Goal: Navigation & Orientation: Find specific page/section

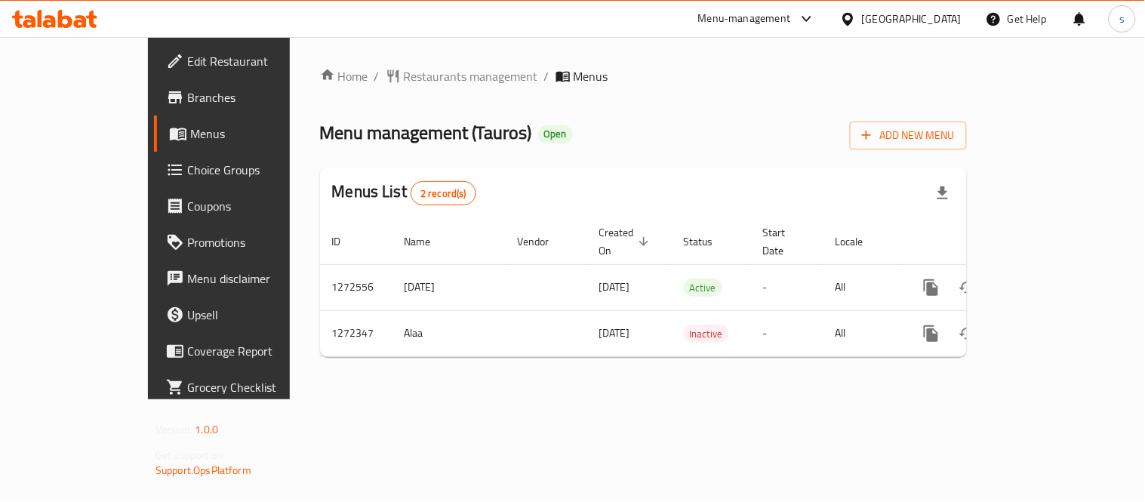
click at [816, 19] on icon at bounding box center [807, 19] width 18 height 18
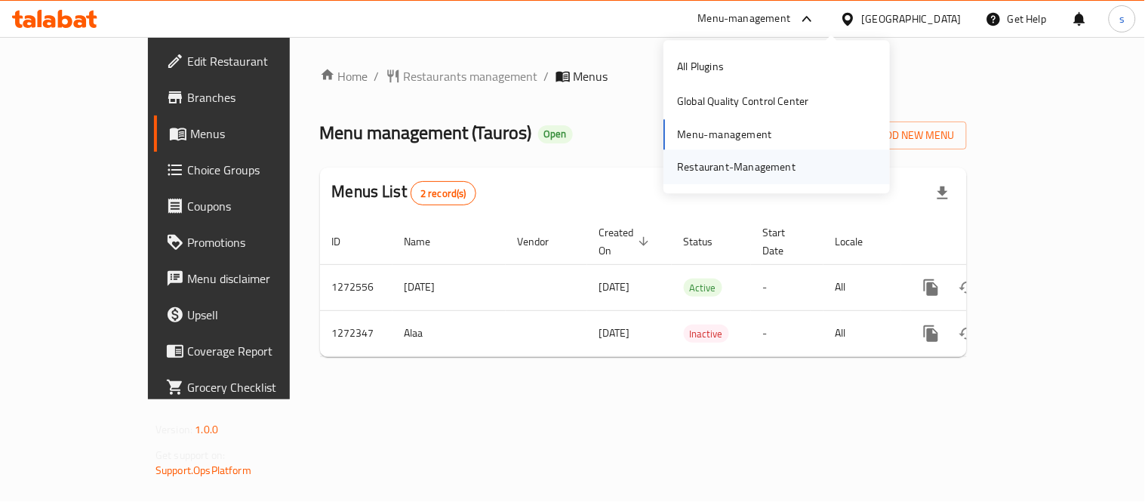
click at [798, 165] on div "Restaurant-Management" at bounding box center [736, 167] width 143 height 35
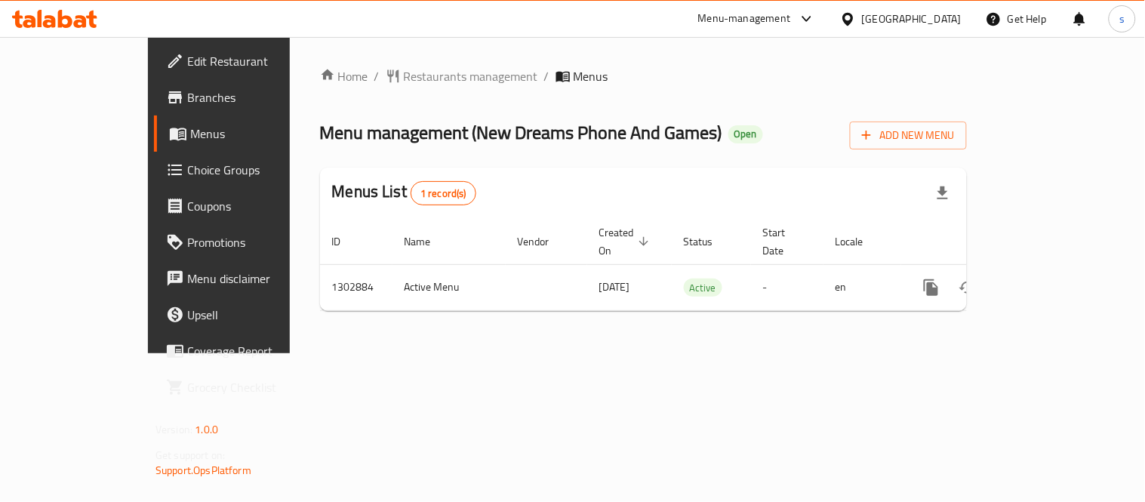
click at [816, 18] on icon at bounding box center [807, 19] width 18 height 18
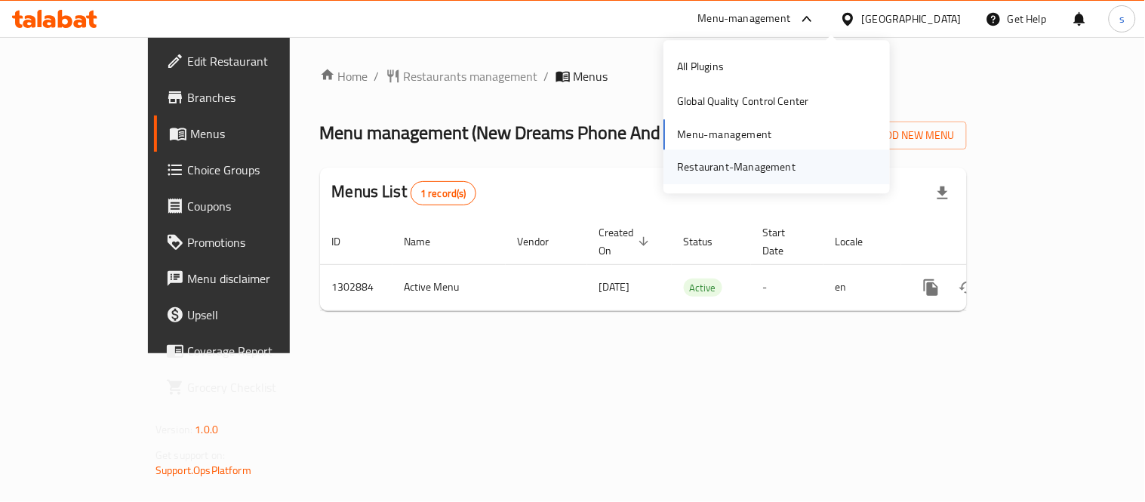
click at [803, 170] on div "Restaurant-Management" at bounding box center [736, 167] width 143 height 35
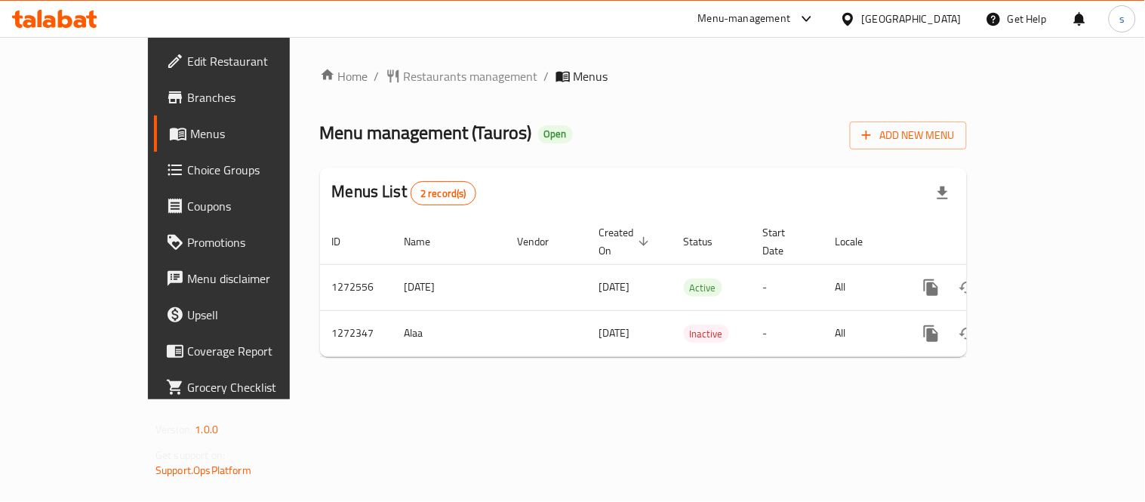
click at [862, 11] on div at bounding box center [851, 19] width 22 height 17
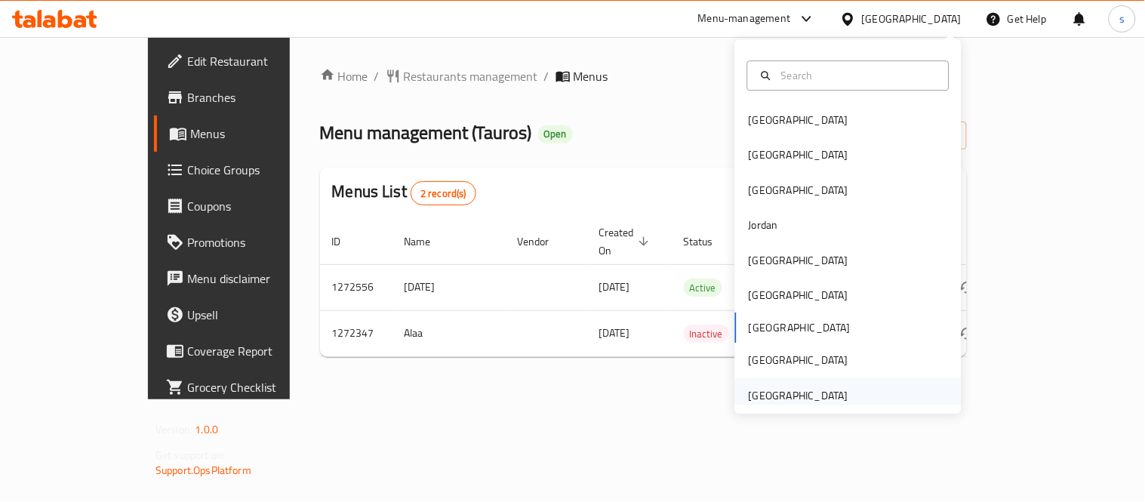
click at [809, 388] on div "[GEOGRAPHIC_DATA]" at bounding box center [799, 395] width 100 height 17
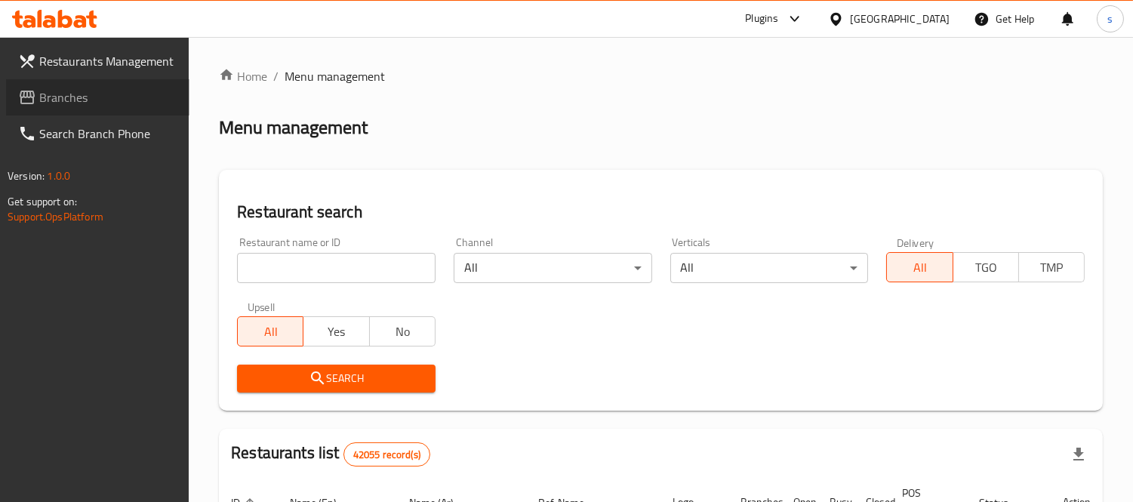
click at [54, 106] on span "Branches" at bounding box center [108, 97] width 138 height 18
